Goal: Find contact information: Find contact information

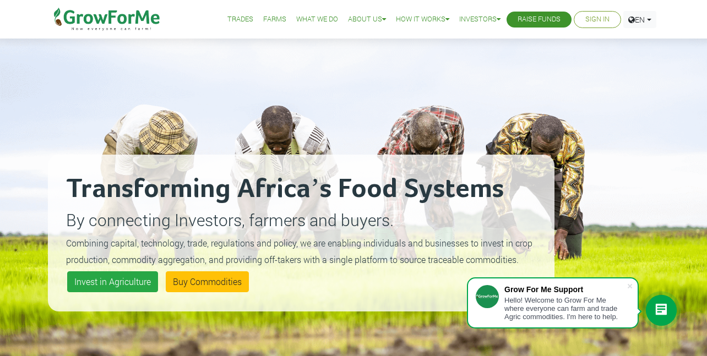
drag, startPoint x: 502, startPoint y: 1, endPoint x: 534, endPoint y: 99, distance: 103.8
click at [535, 99] on div "Transforming Africa’s Food Systems By connecting Investors, farmers and buyers.…" at bounding box center [301, 233] width 507 height 356
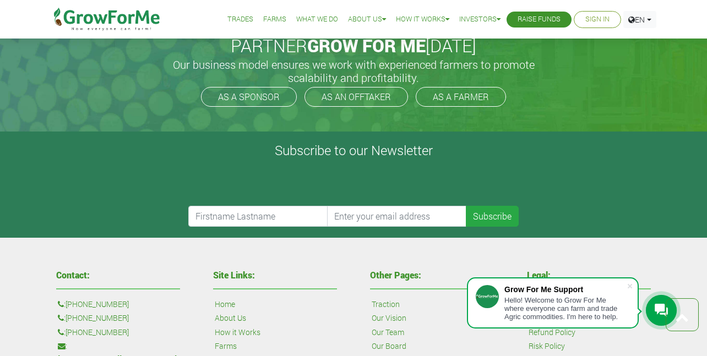
scroll to position [2387, 0]
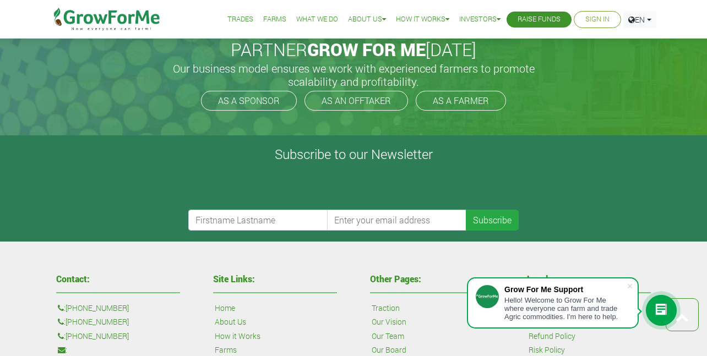
drag, startPoint x: 68, startPoint y: 102, endPoint x: 127, endPoint y: 107, distance: 58.6
click at [138, 331] on p ": [PHONE_NUMBER]" at bounding box center [118, 337] width 121 height 12
copy p "[PHONE_NUMBER]"
